Goal: Transaction & Acquisition: Purchase product/service

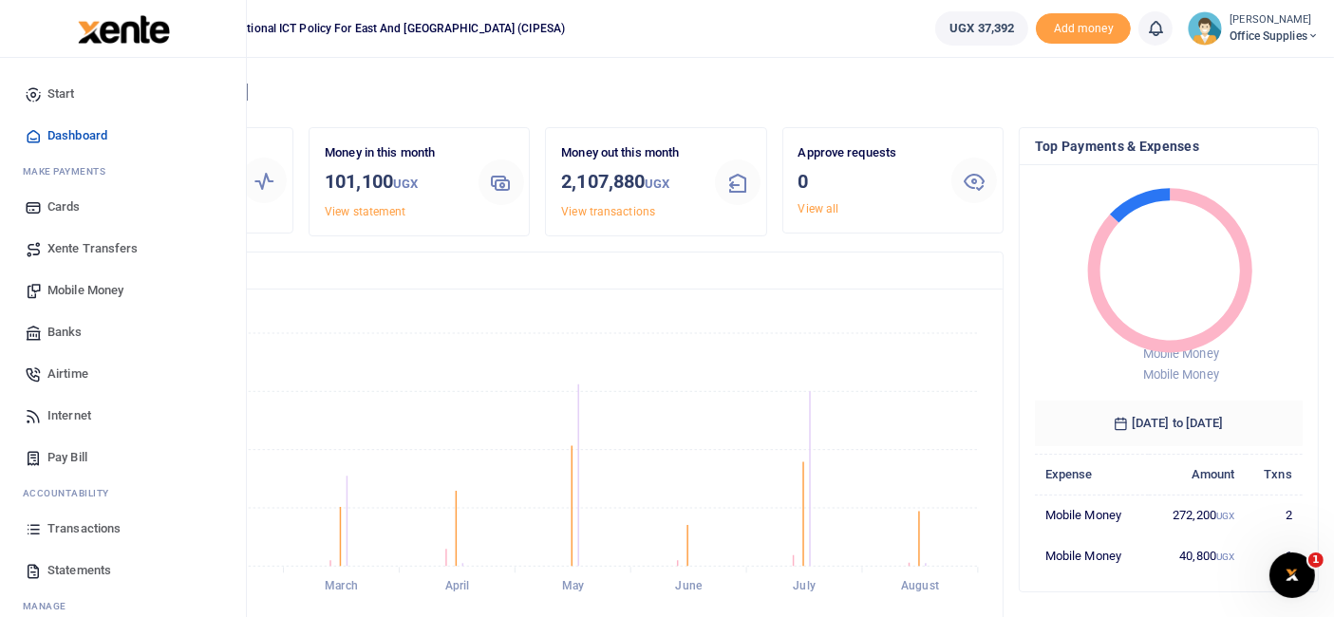
click at [105, 286] on span "Mobile Money" at bounding box center [85, 290] width 76 height 19
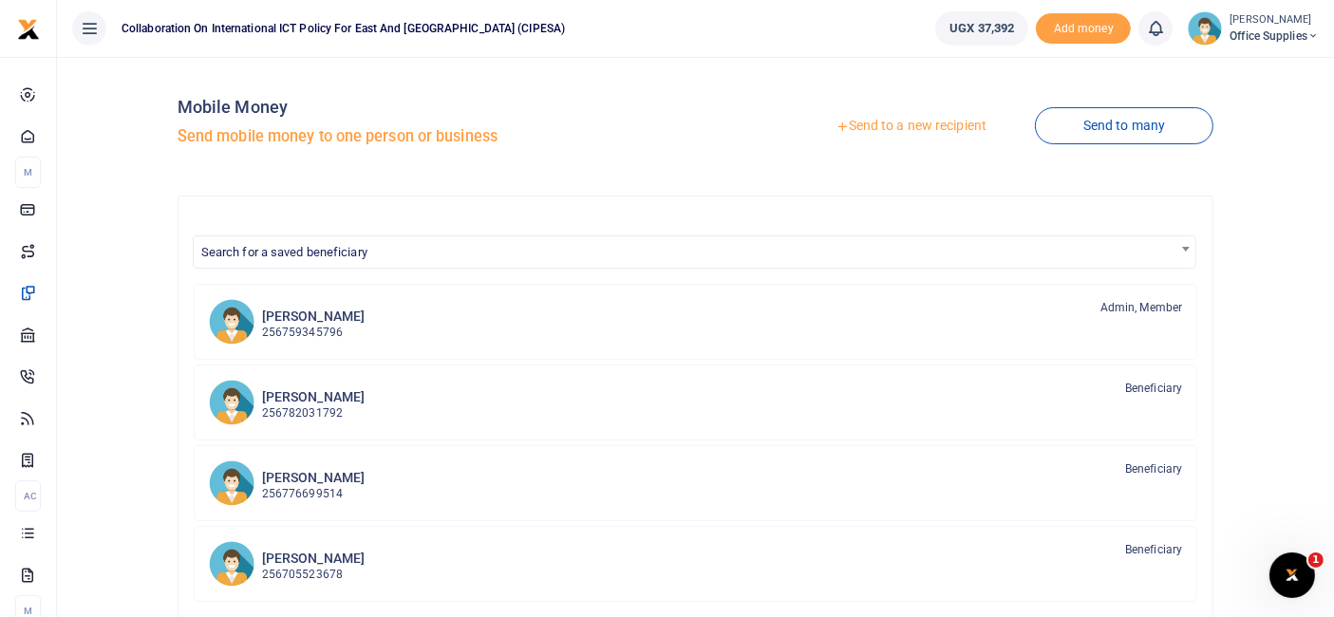
click at [86, 130] on div "Mobile Money Send mobile money to one person or business Send to a new recipien…" at bounding box center [696, 499] width 1262 height 855
click at [940, 125] on link "Send to a new recipient" at bounding box center [911, 126] width 248 height 34
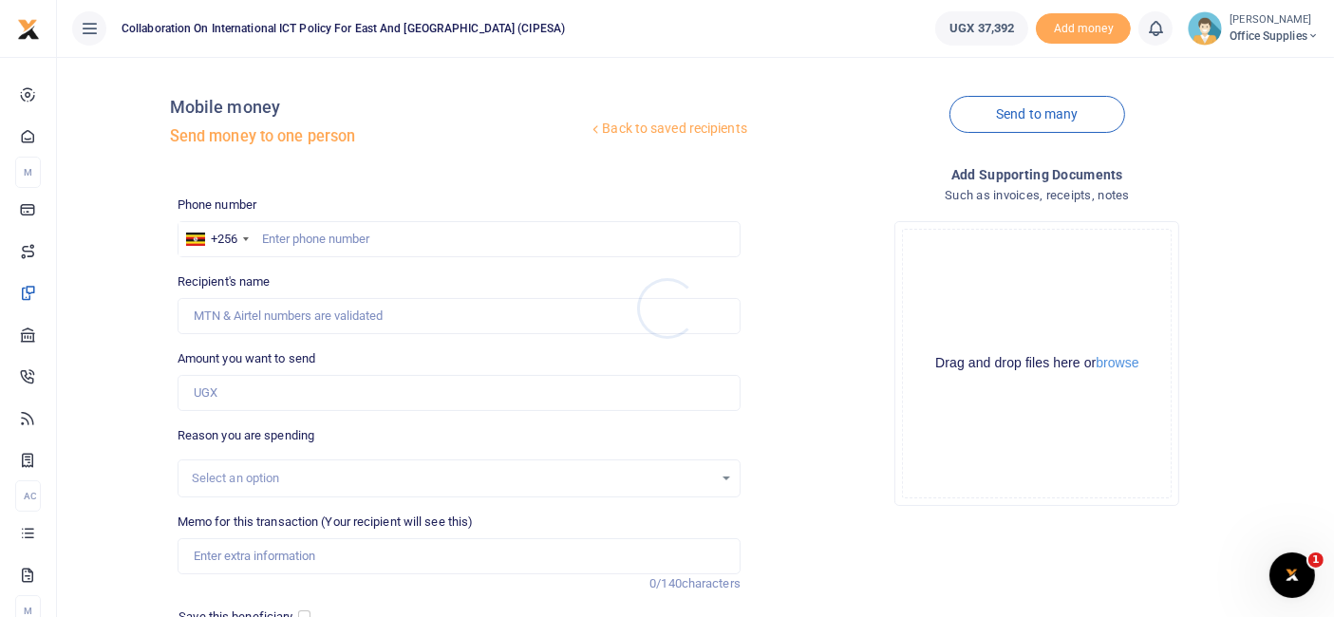
click at [287, 240] on div at bounding box center [667, 308] width 1334 height 617
click at [287, 240] on input "text" at bounding box center [459, 239] width 563 height 36
type input "0702490587"
type input "Patricia Ainembabazi"
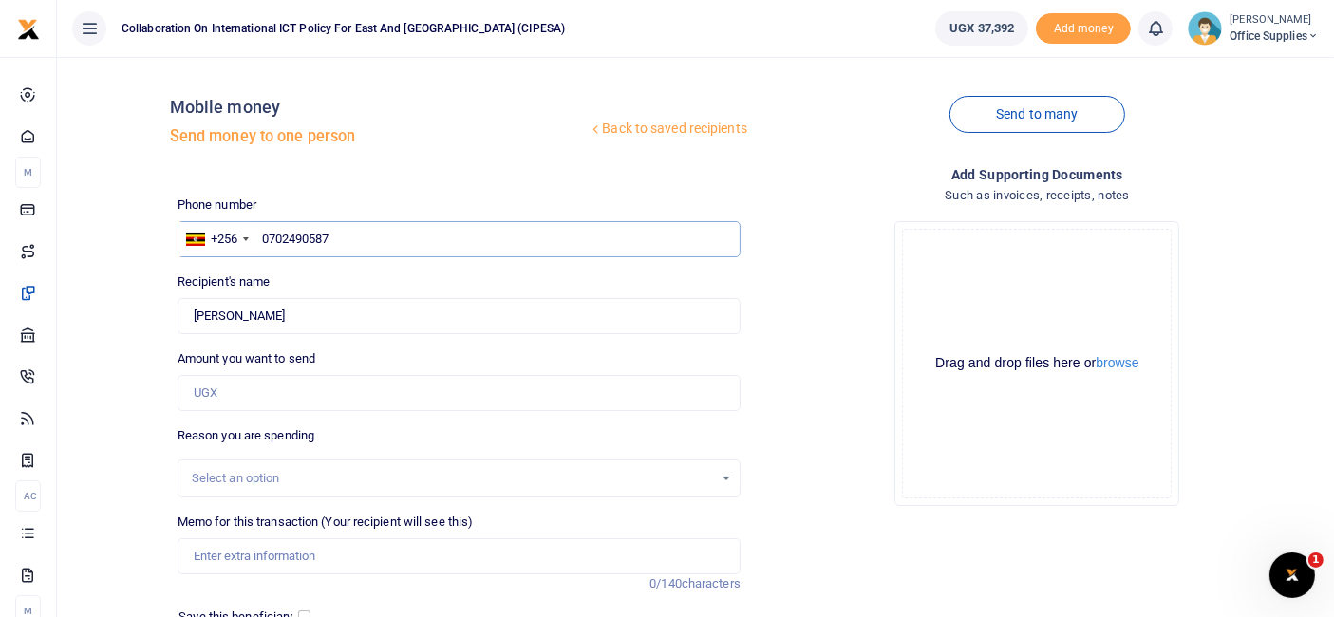
type input "0702490587"
click at [298, 399] on input "Amount you want to send" at bounding box center [459, 393] width 563 height 36
type input "25,000"
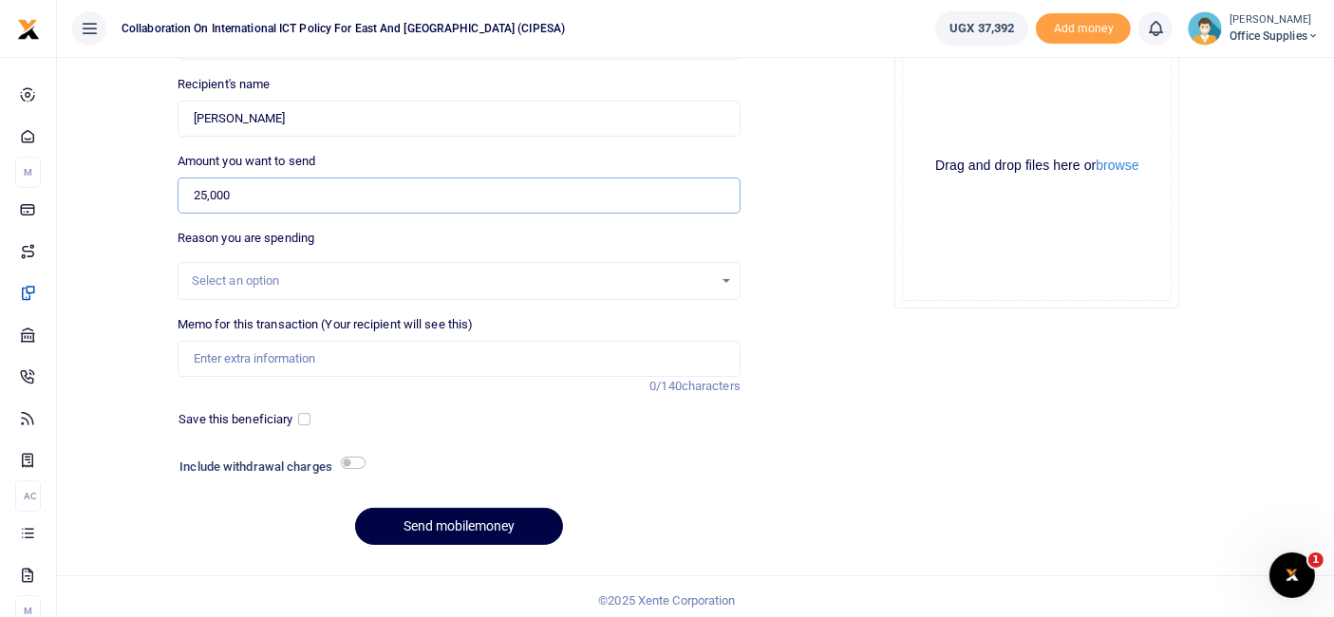
scroll to position [203, 0]
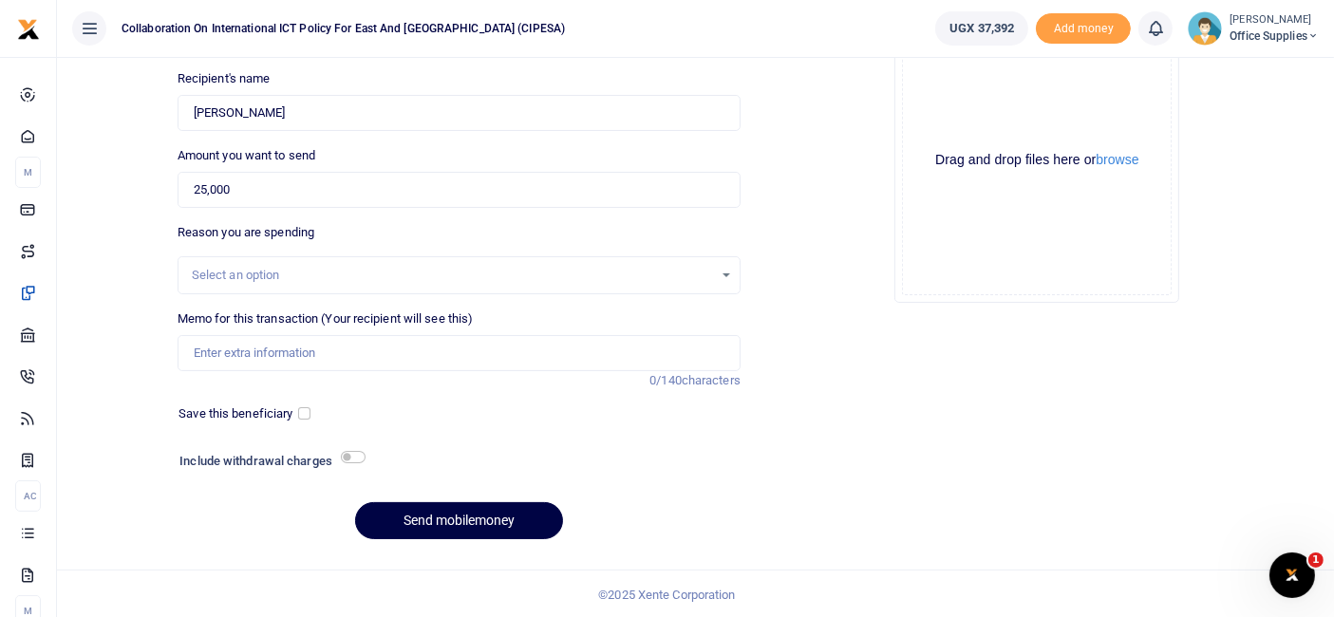
click at [729, 278] on div "Select an option" at bounding box center [459, 275] width 561 height 21
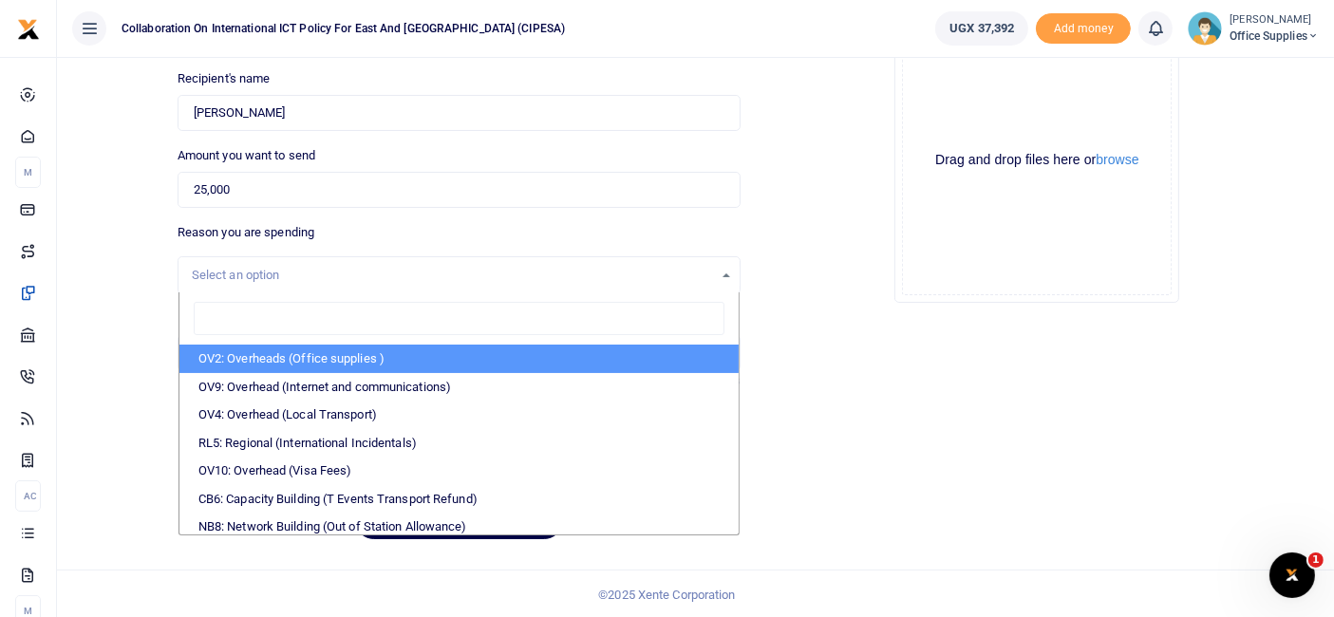
click at [375, 358] on li "OV2: Overheads (Office supplies )" at bounding box center [459, 359] width 559 height 28
select select "45"
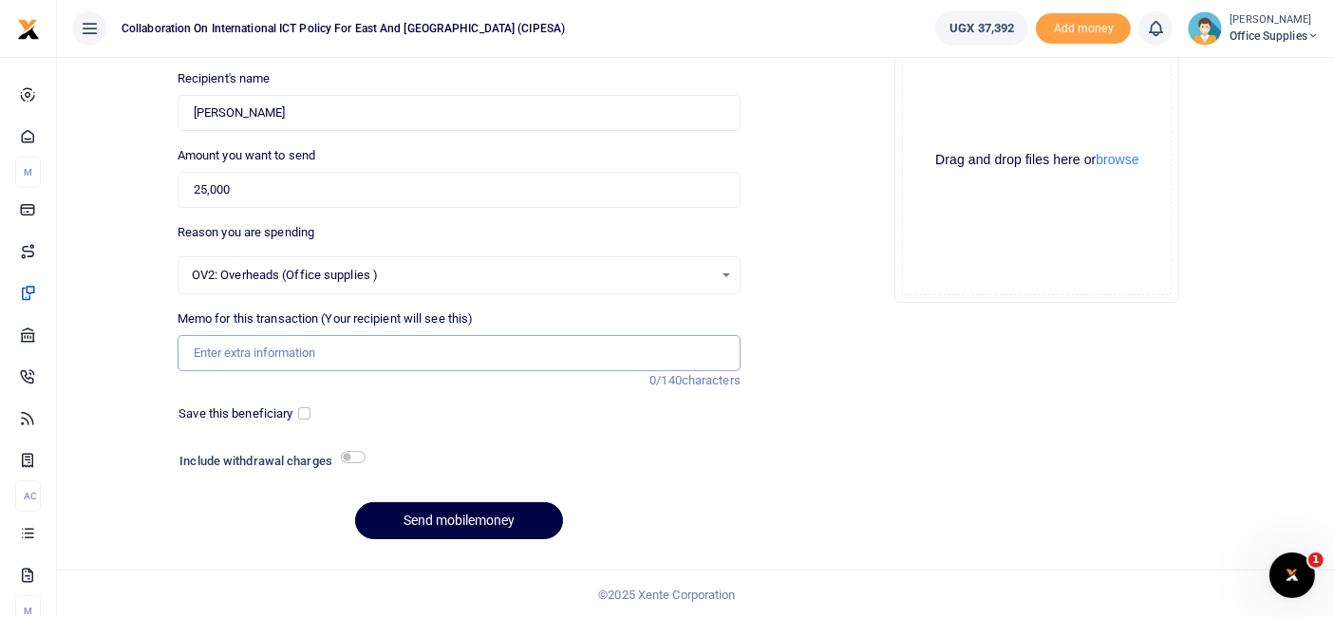
click at [305, 363] on input "Memo for this transaction (Your recipient will see this)" at bounding box center [459, 353] width 563 height 36
type input "office Lunch"
click at [468, 520] on button "Send mobilemoney" at bounding box center [459, 520] width 208 height 37
